Goal: Find contact information: Find contact information

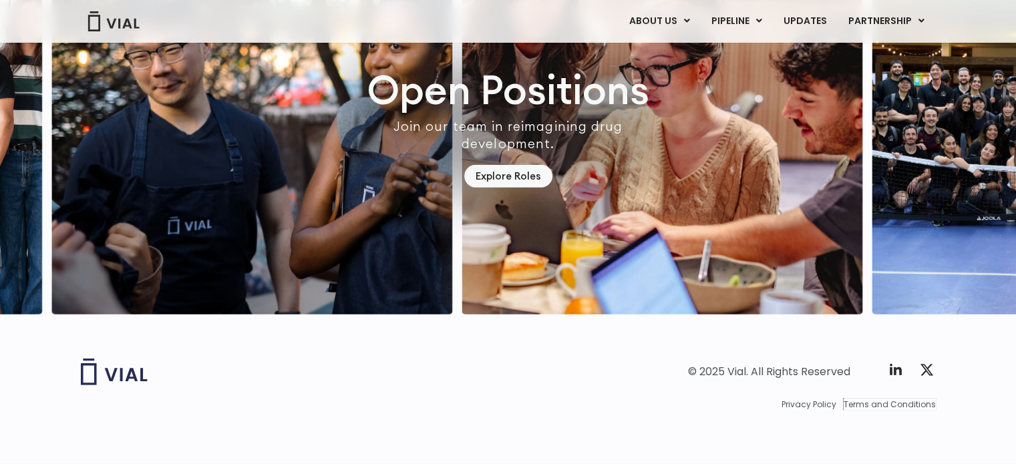
scroll to position [3529, 0]
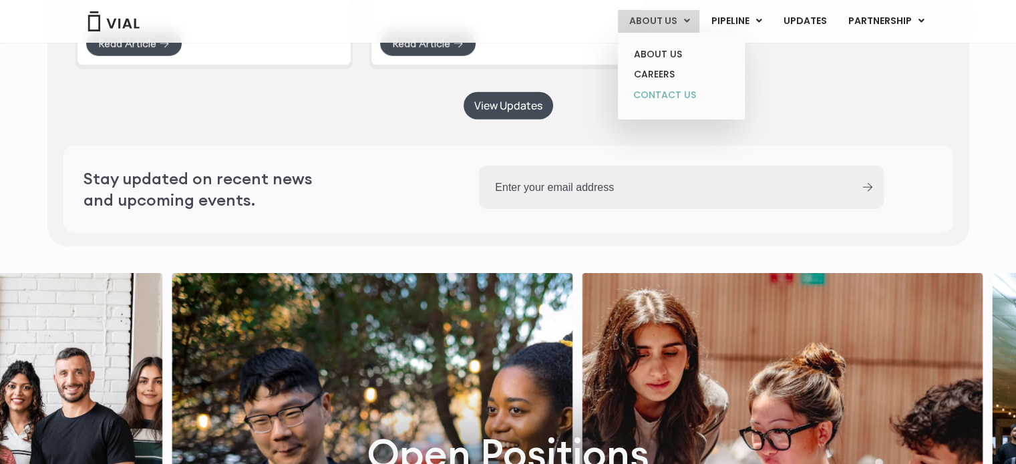
click at [668, 94] on link "CONTACT US" at bounding box center [681, 95] width 117 height 21
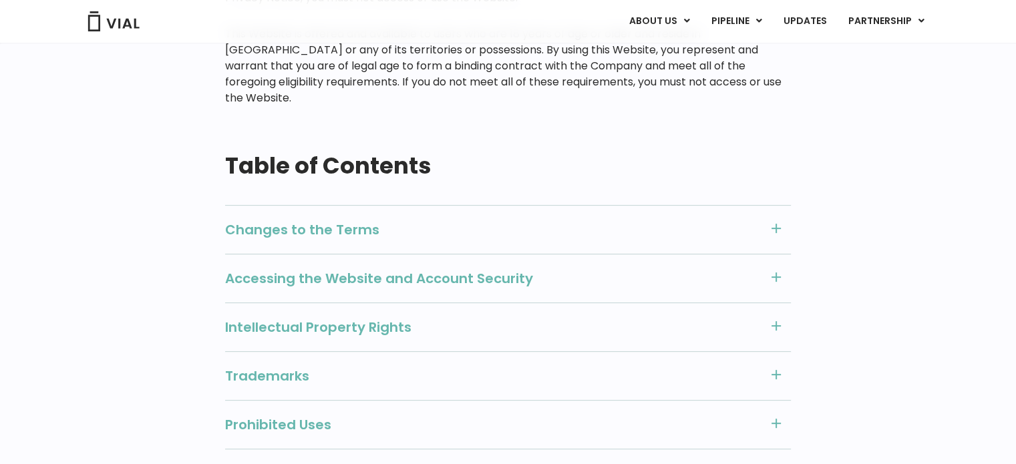
scroll to position [401, 0]
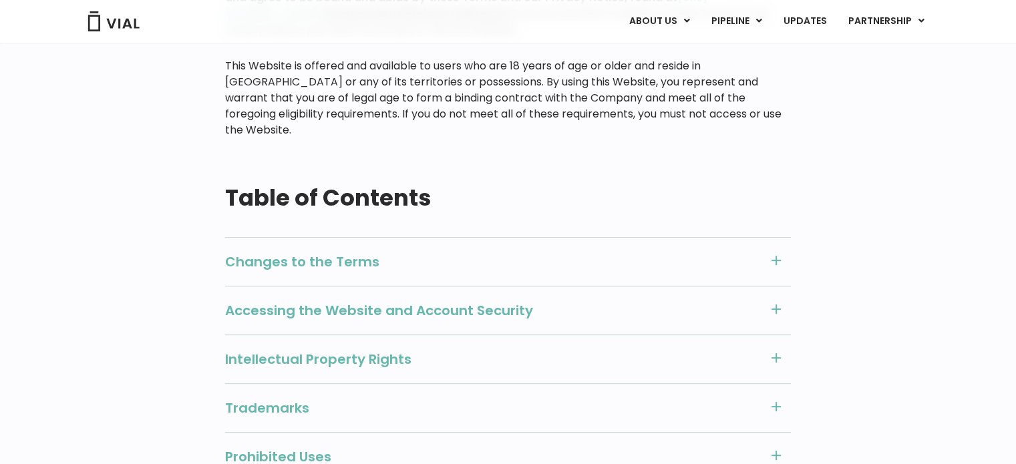
click at [336, 253] on span "Changes to the Terms" at bounding box center [493, 261] width 536 height 17
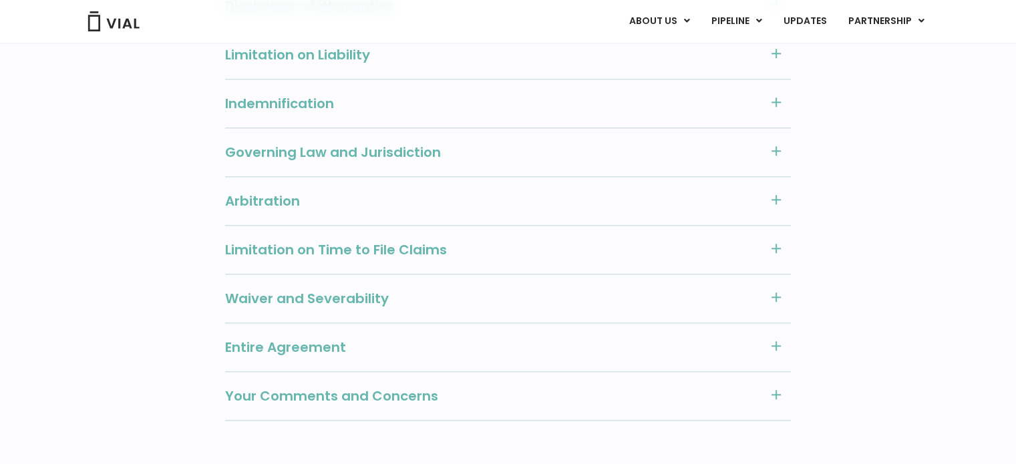
scroll to position [1669, 0]
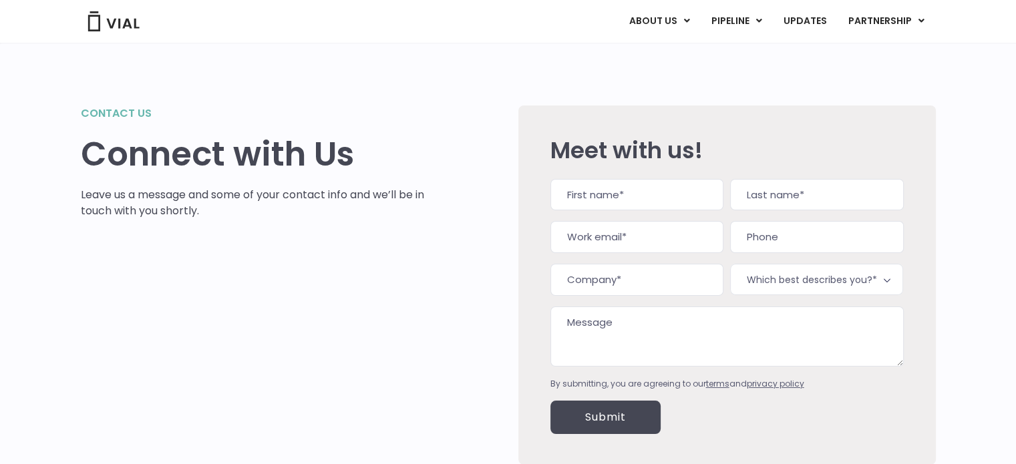
scroll to position [144, 0]
